Goal: Task Accomplishment & Management: Use online tool/utility

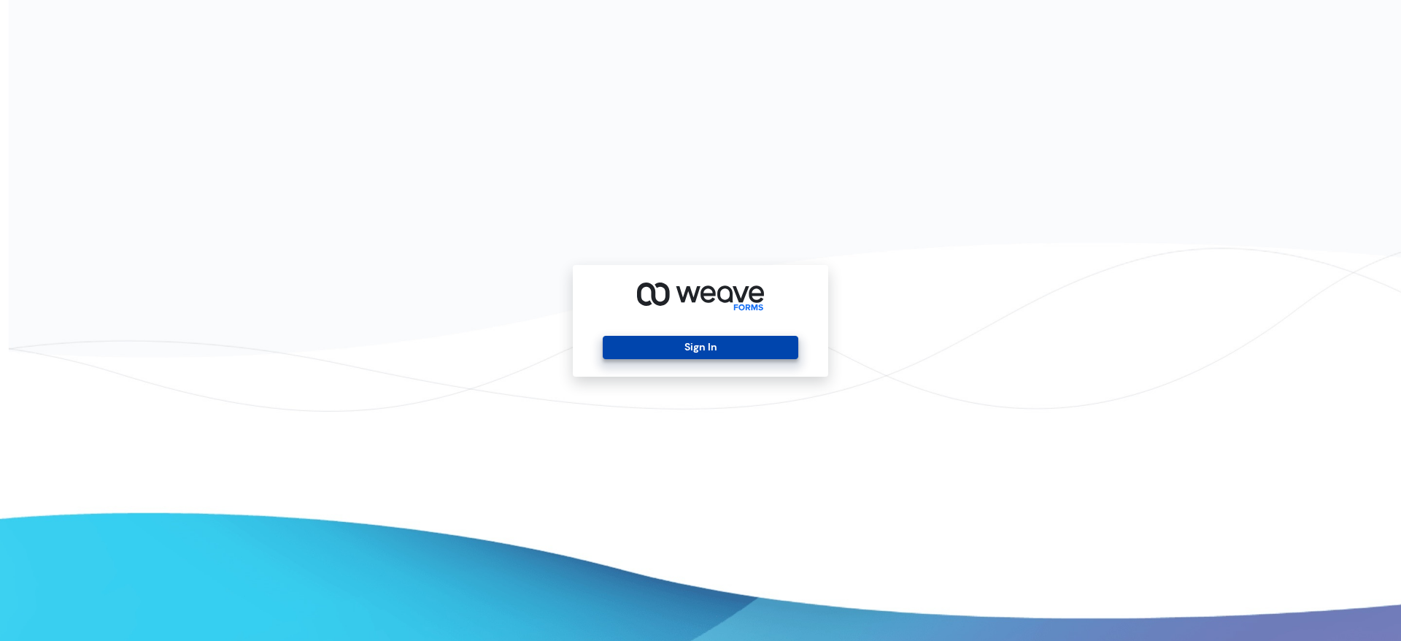
click at [665, 341] on button "Sign In" at bounding box center [700, 347] width 195 height 23
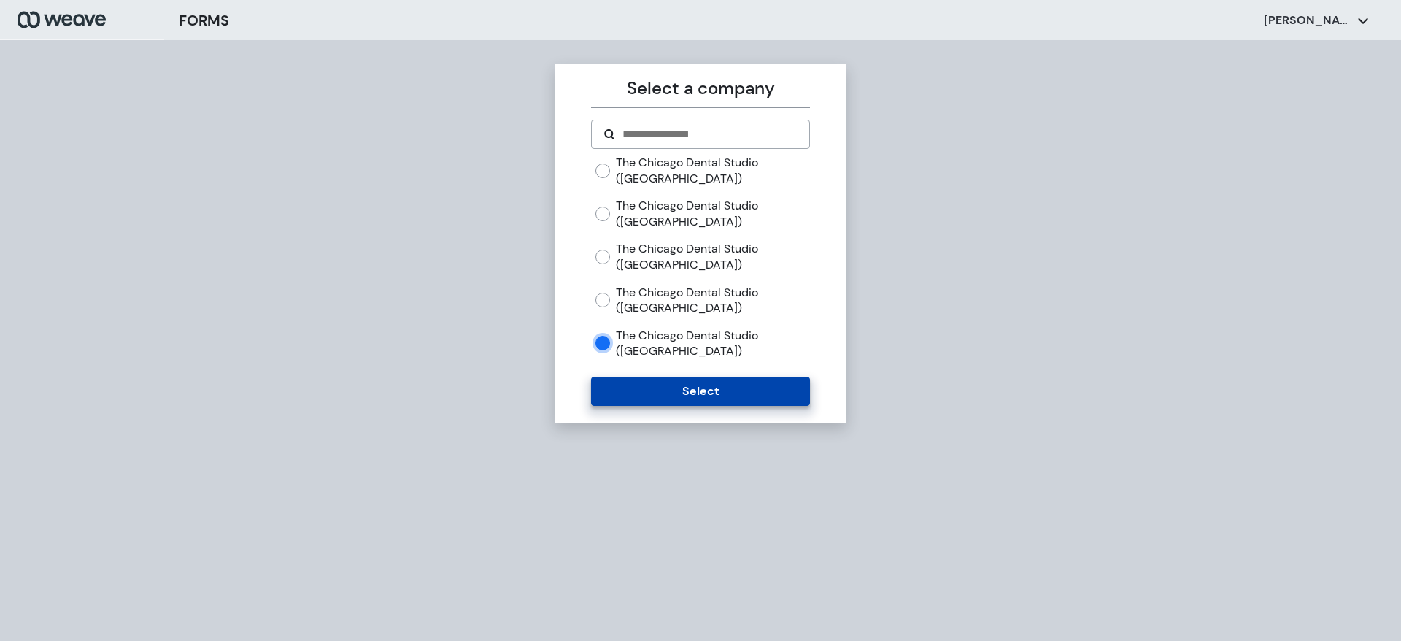
click at [617, 380] on button "Select" at bounding box center [700, 391] width 218 height 29
